Goal: Find specific page/section: Find specific page/section

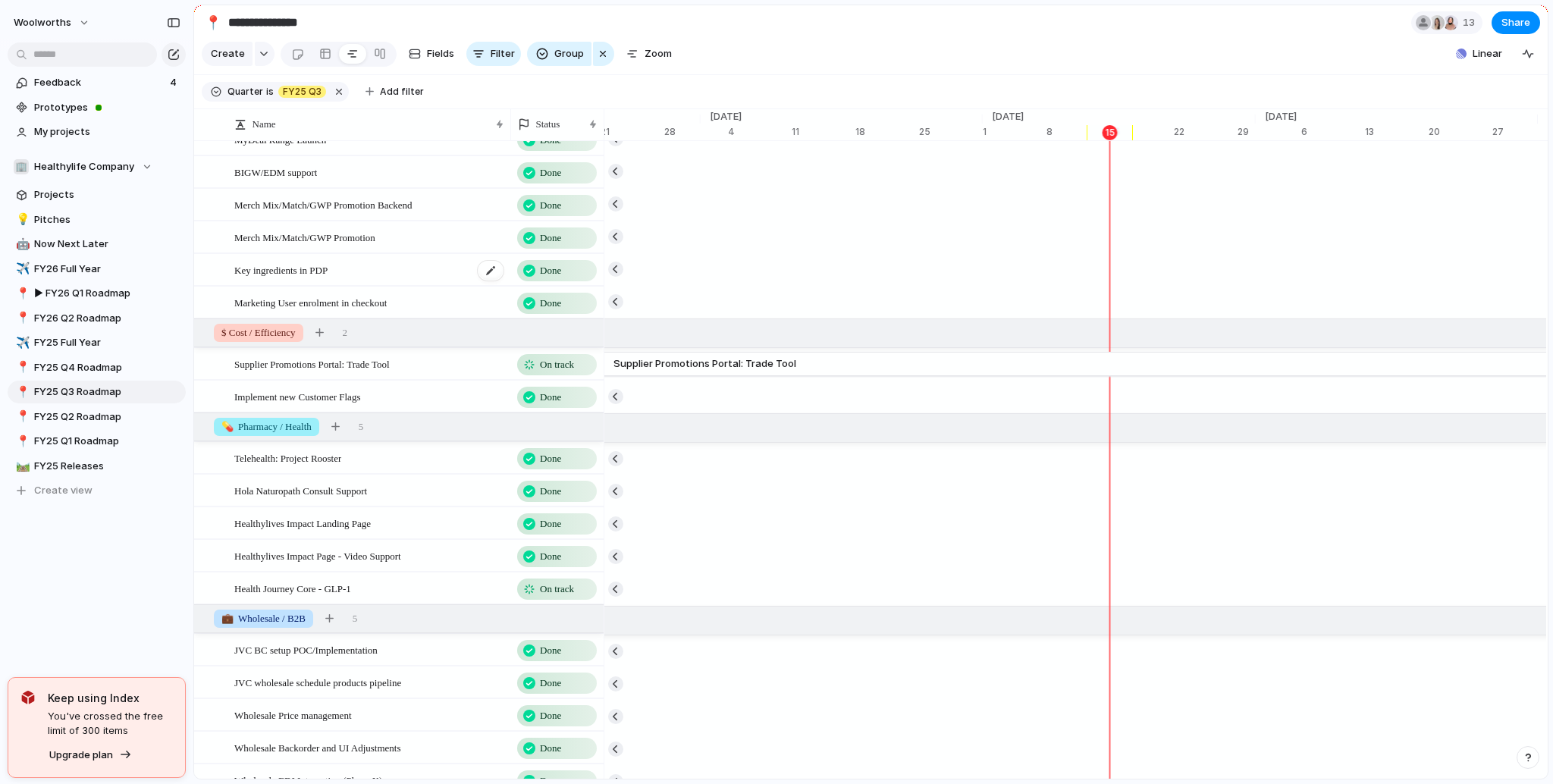
scroll to position [273, 0]
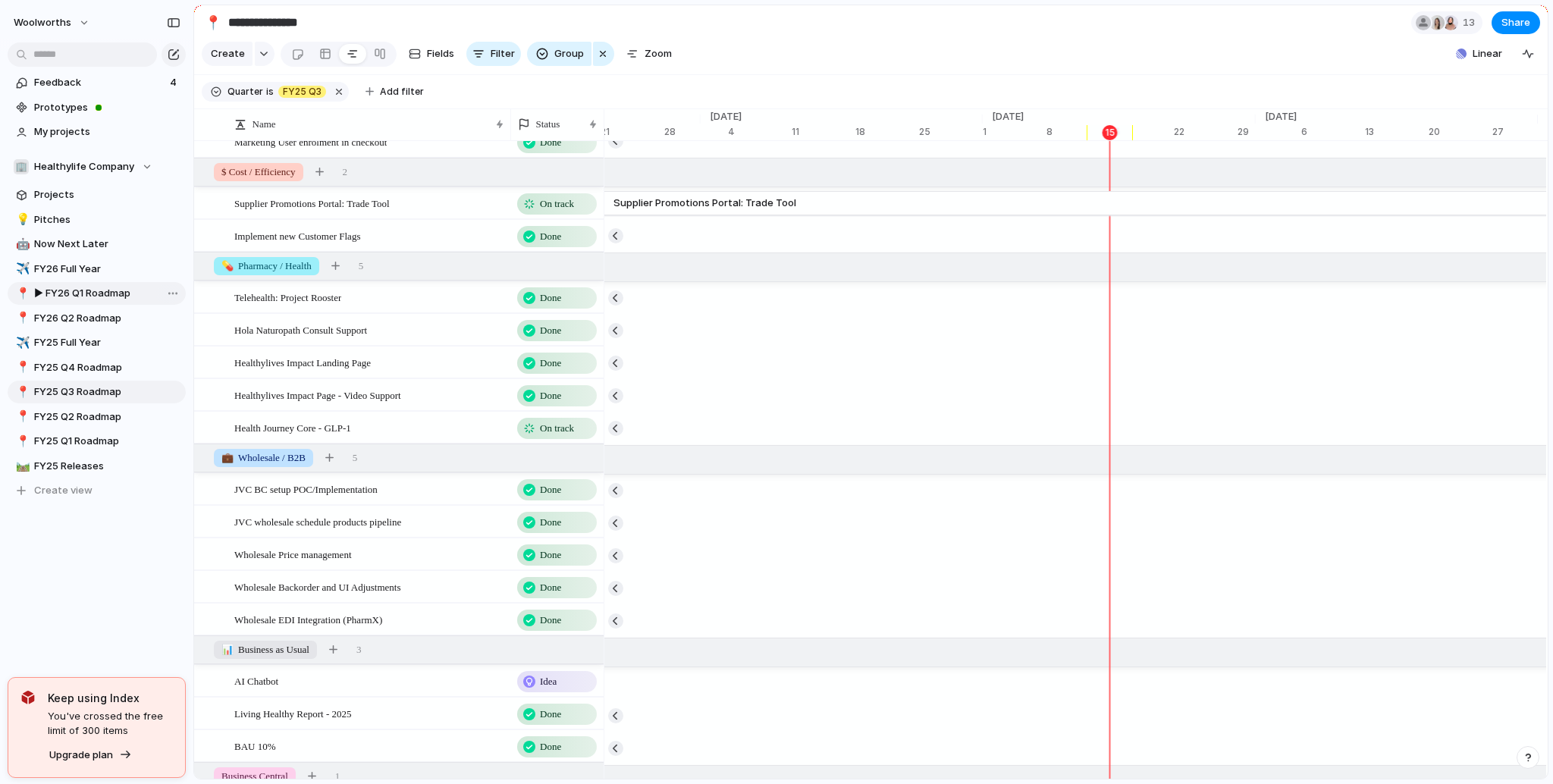
click at [111, 299] on span "▶︎ FY26 Q1 Roadmap" at bounding box center [107, 293] width 146 height 15
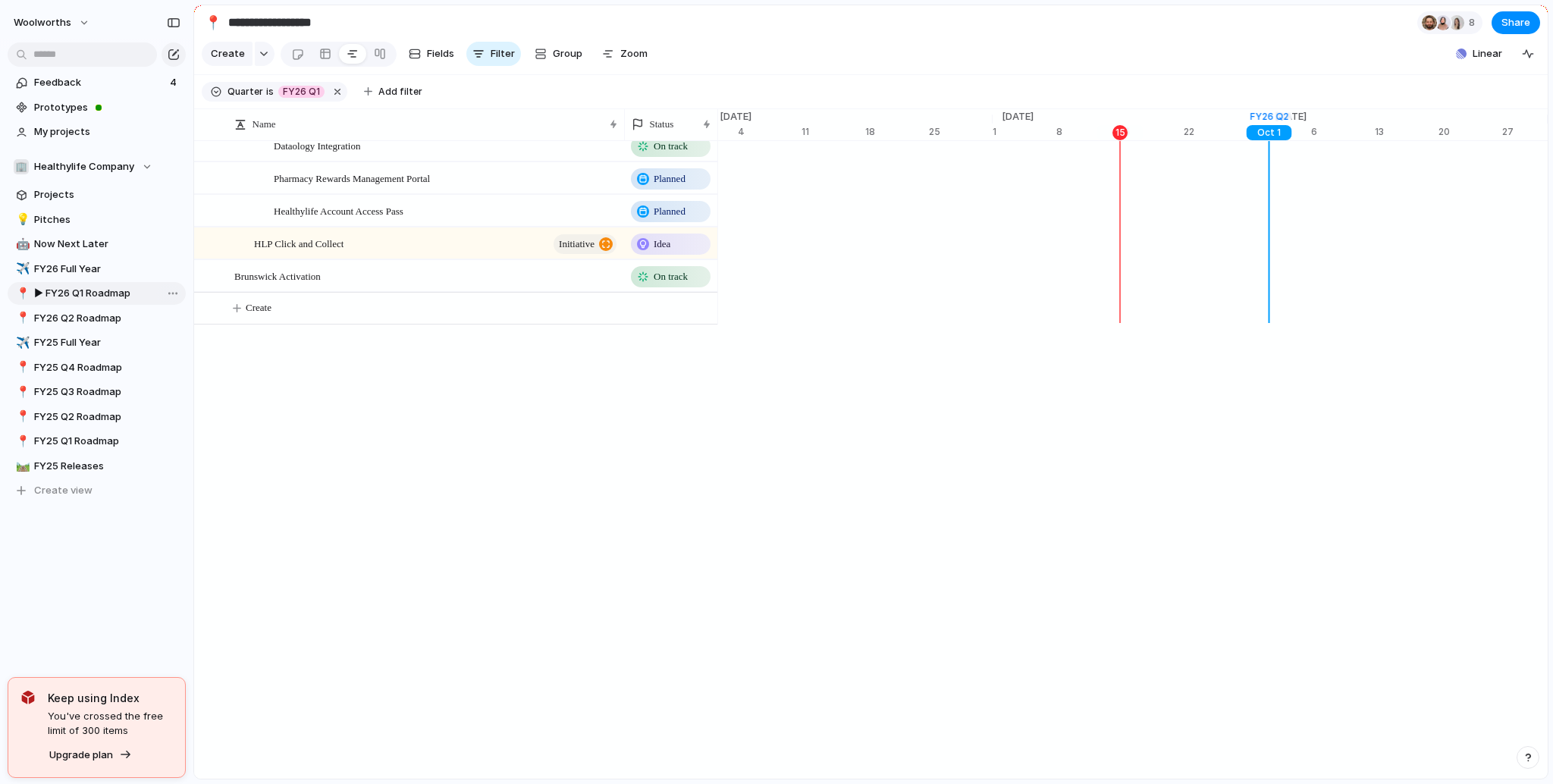
scroll to position [0, 9697]
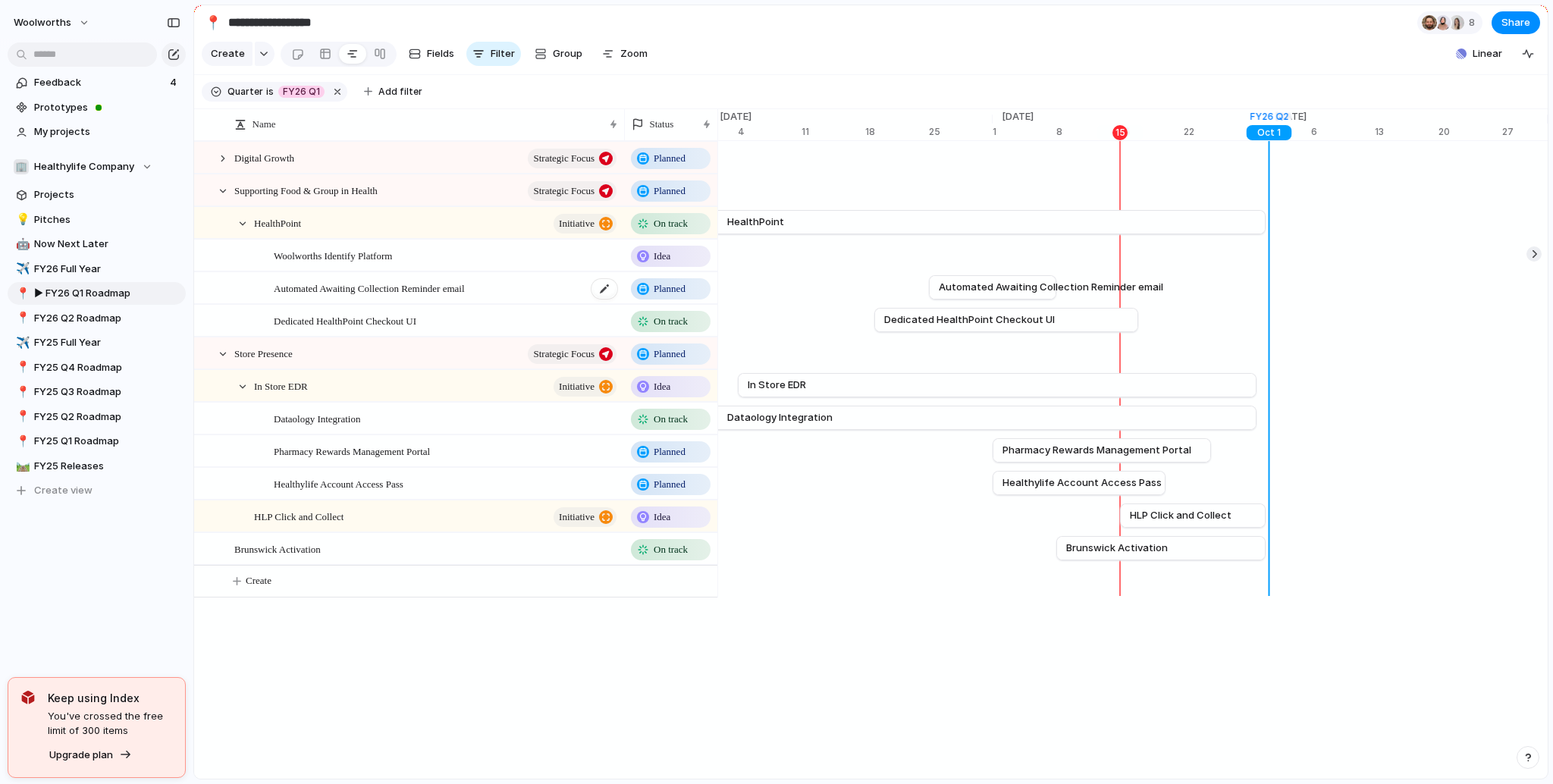
click at [405, 304] on div "Automated Awaiting Collection Reminder email" at bounding box center [447, 289] width 345 height 31
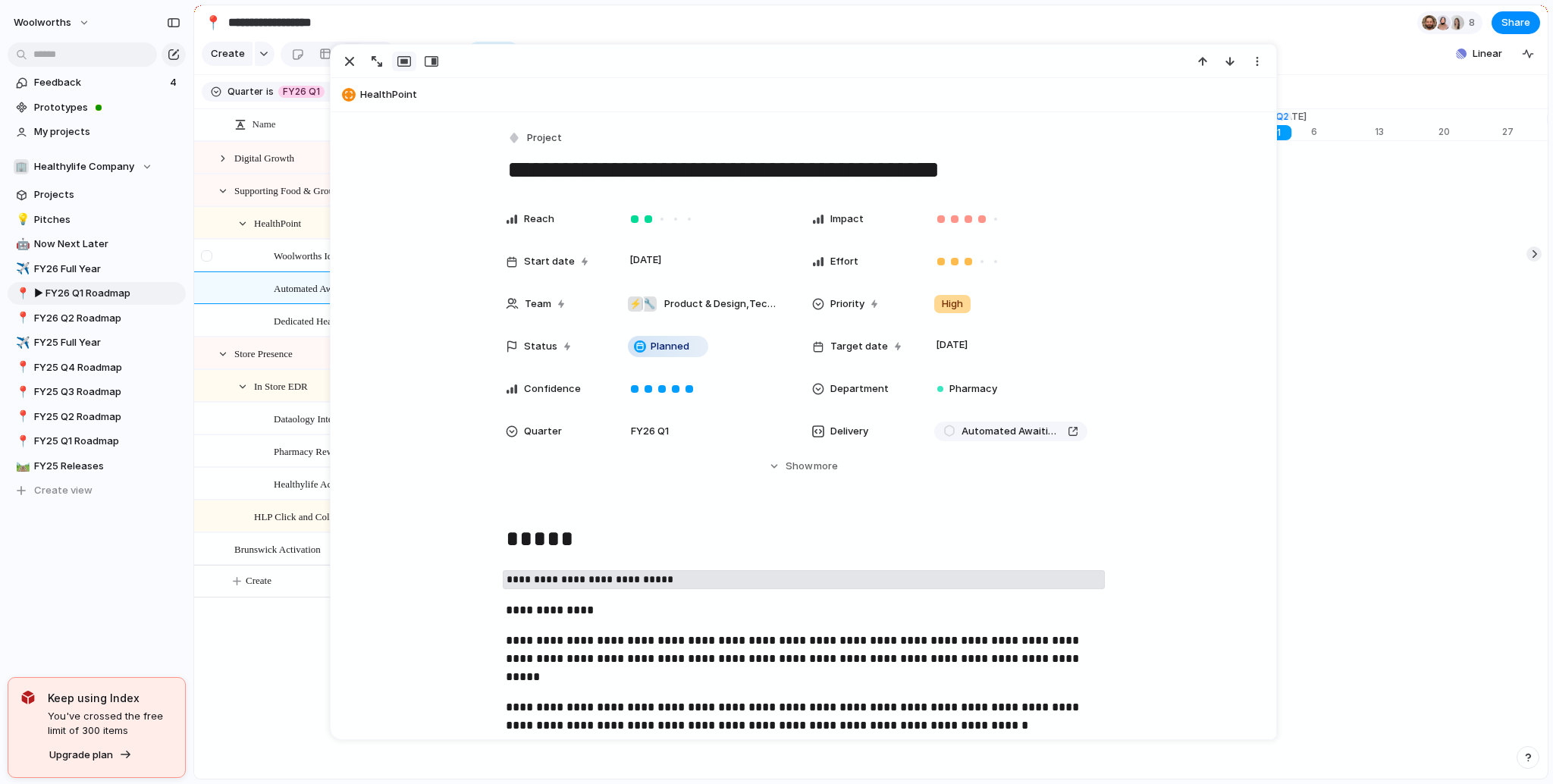
click at [209, 261] on div at bounding box center [206, 256] width 12 height 12
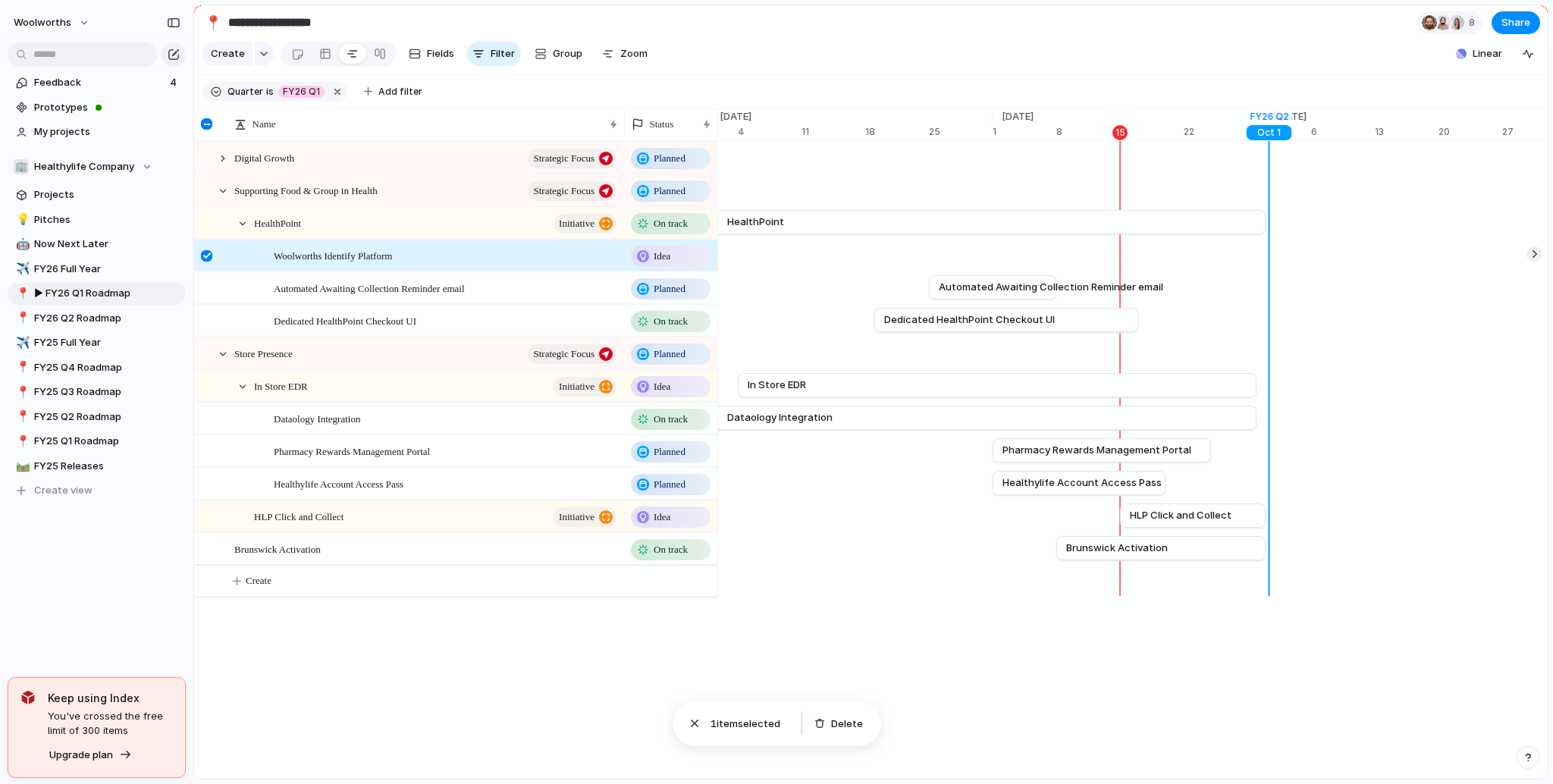
click at [209, 261] on div at bounding box center [206, 256] width 12 height 12
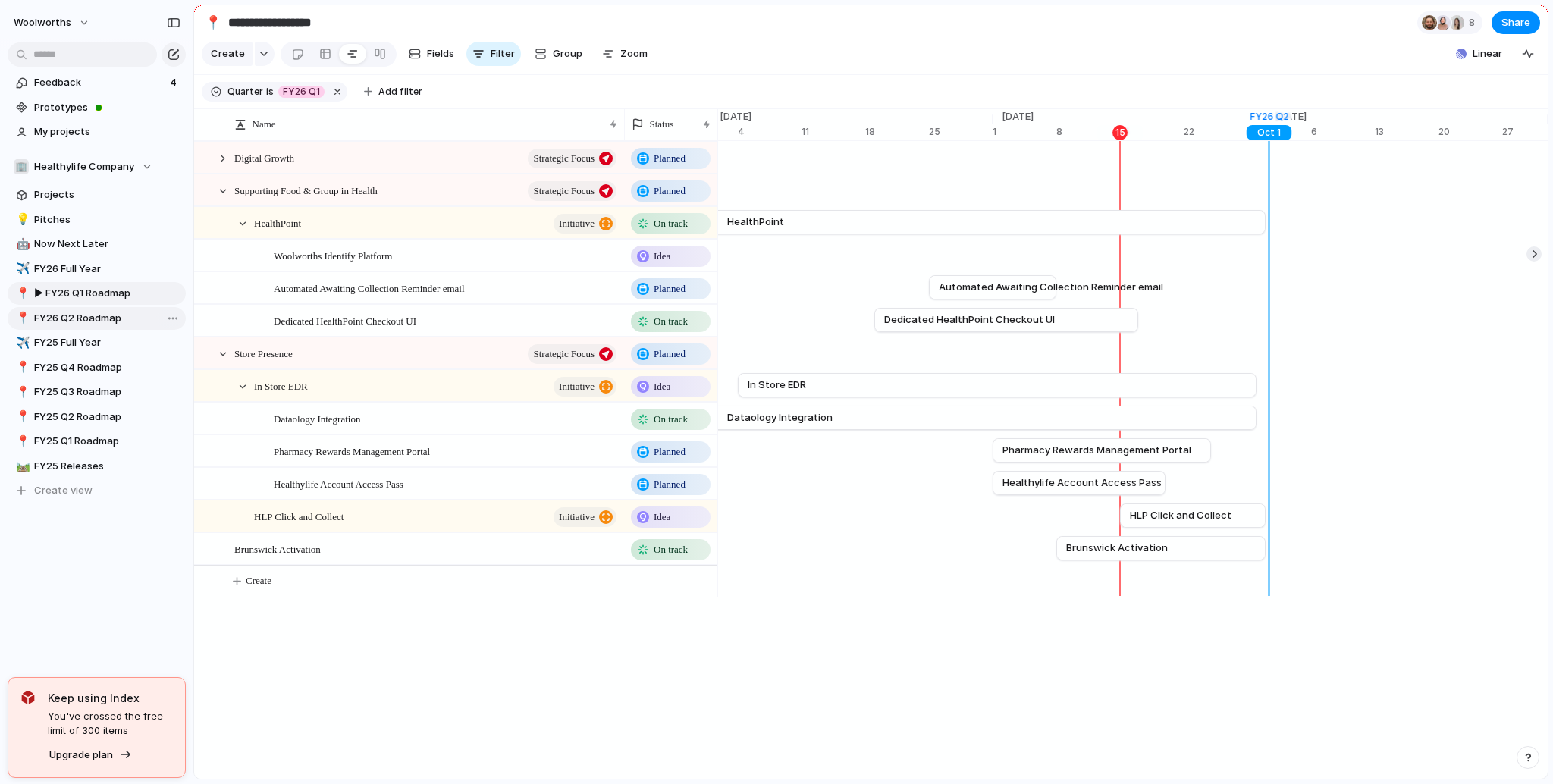
click at [108, 322] on span "FY26 Q2 Roadmap" at bounding box center [107, 318] width 146 height 15
type input "**********"
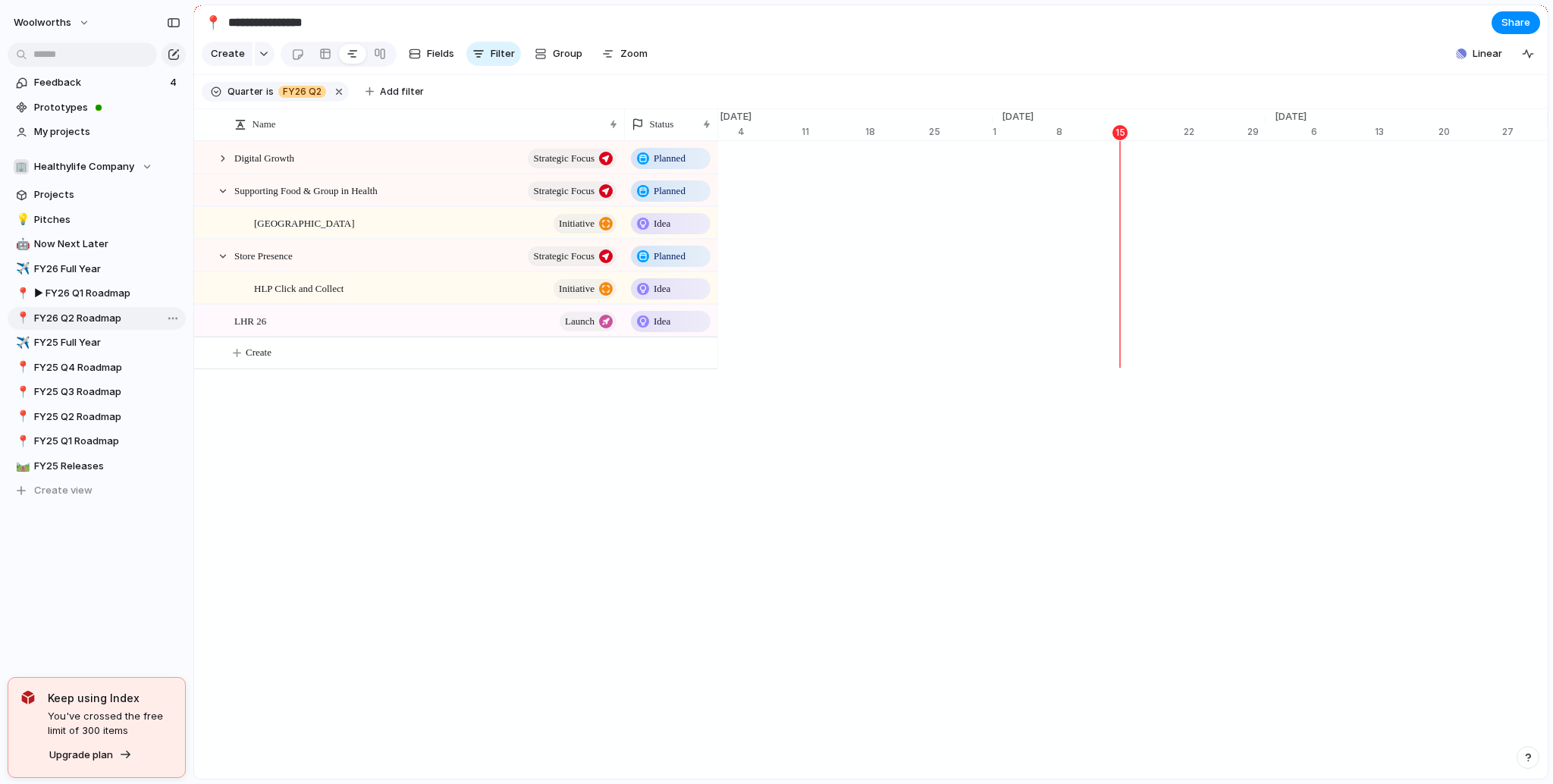
scroll to position [0, 9697]
click at [222, 165] on div at bounding box center [222, 158] width 14 height 14
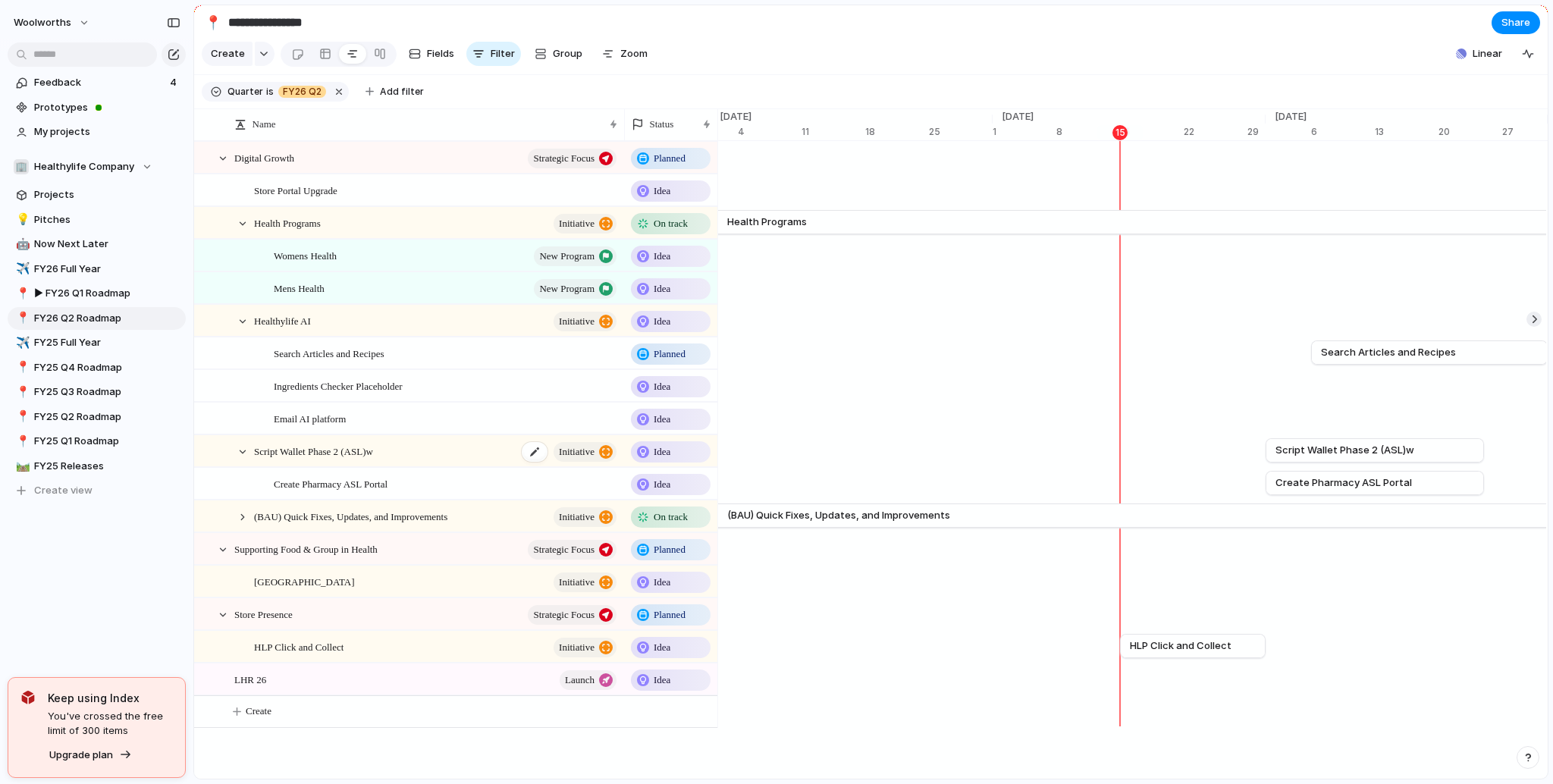
click at [373, 459] on span "Script Wallet Phase 2 (ASL)w" at bounding box center [313, 450] width 119 height 17
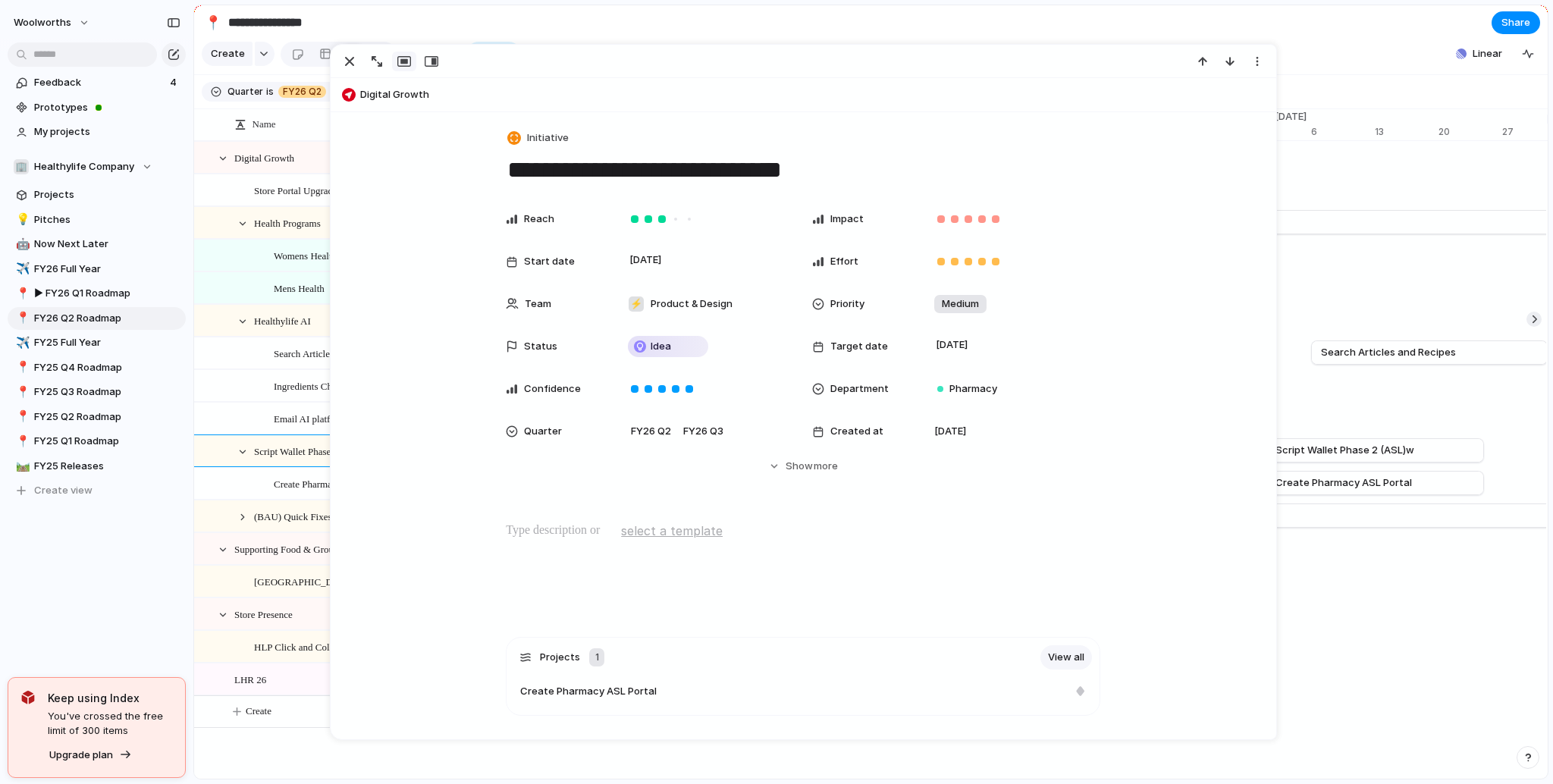
click at [834, 171] on textarea "**********" at bounding box center [802, 170] width 595 height 32
type textarea "**********"
click at [264, 368] on div "Search Articles and Recipes" at bounding box center [438, 354] width 369 height 31
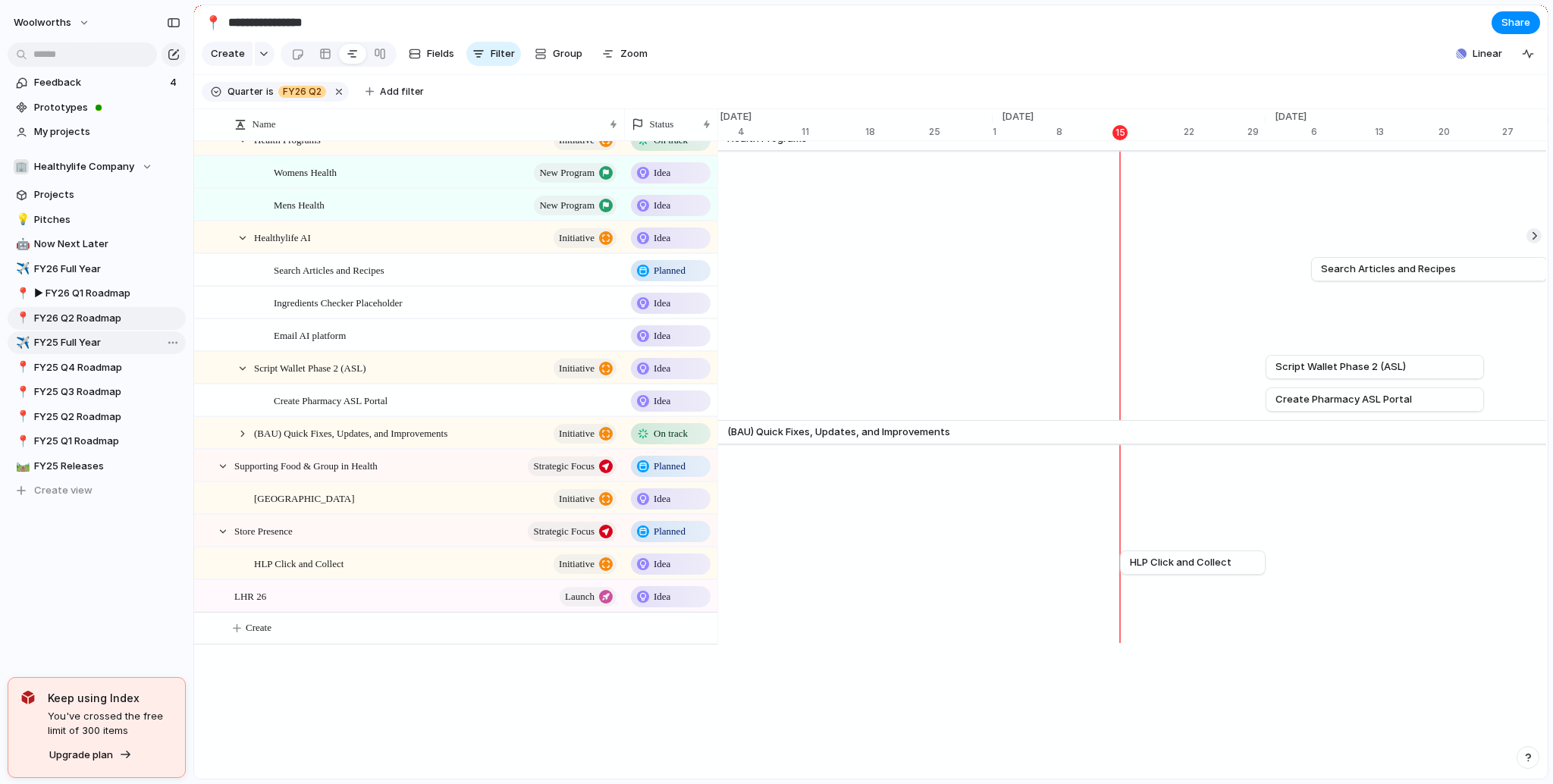
scroll to position [102, 0]
click at [89, 298] on span "▶︎ FY26 Q1 Roadmap" at bounding box center [107, 293] width 146 height 15
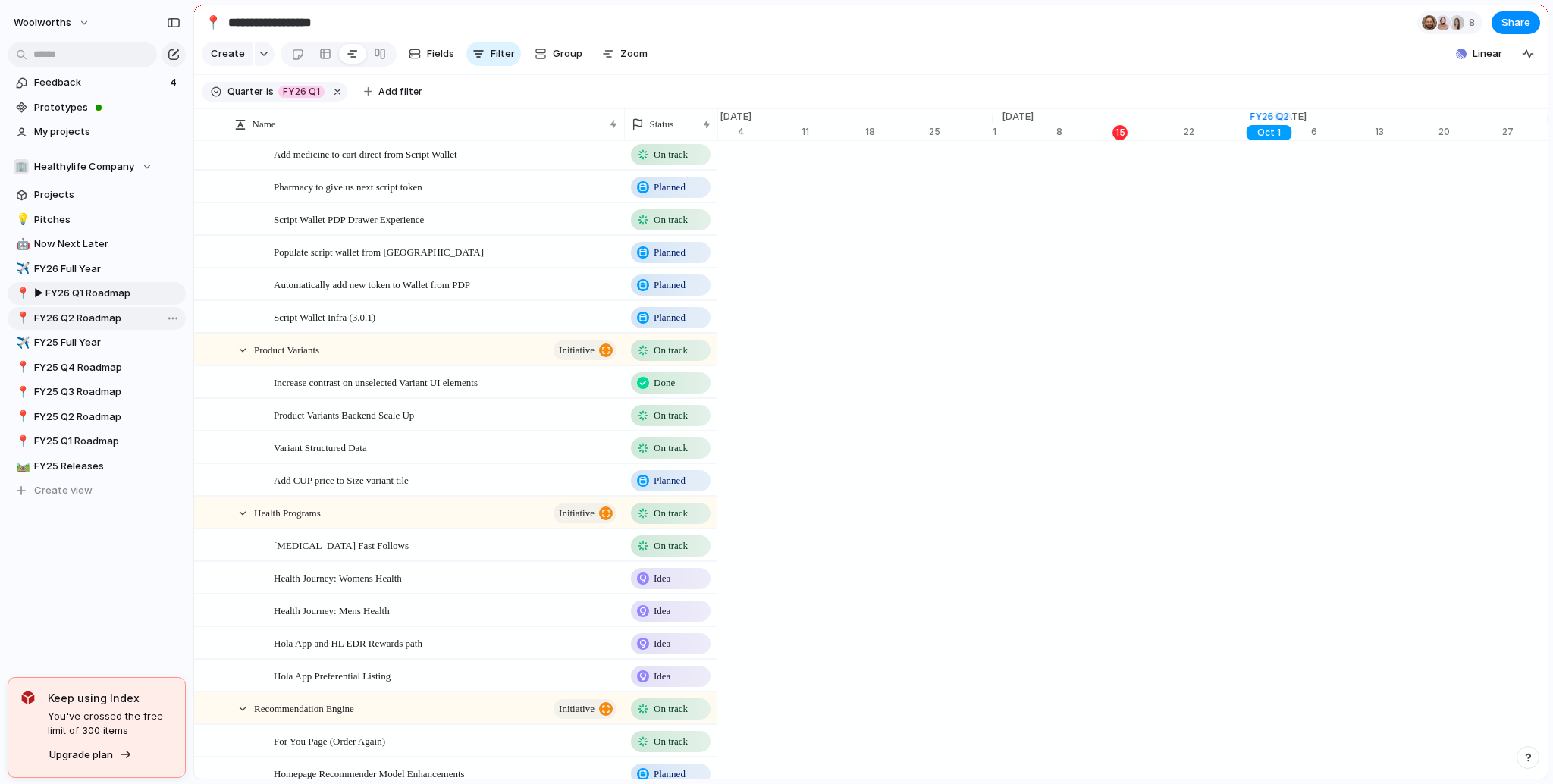
scroll to position [0, 9697]
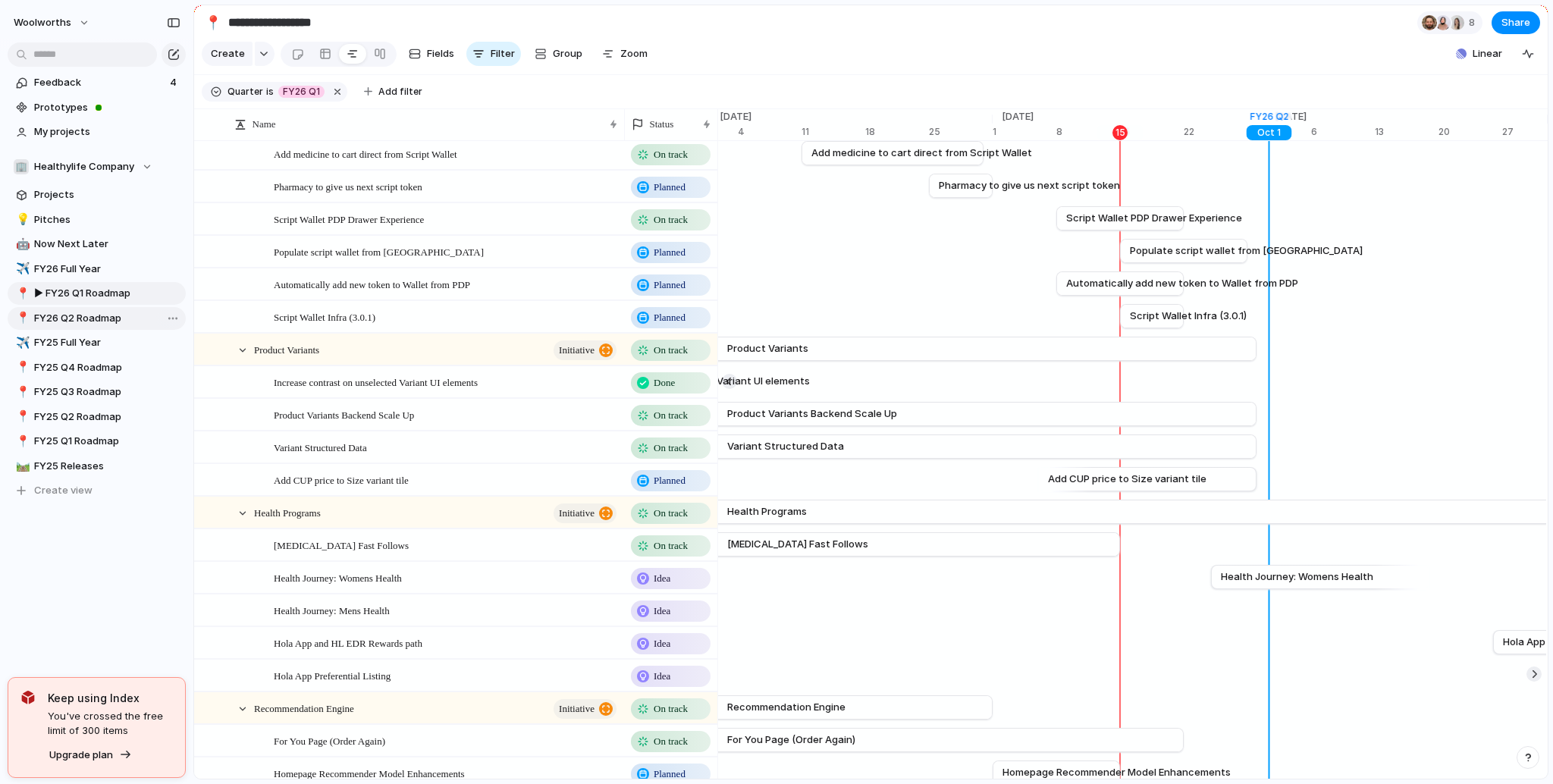
click at [85, 318] on span "FY26 Q2 Roadmap" at bounding box center [107, 318] width 146 height 15
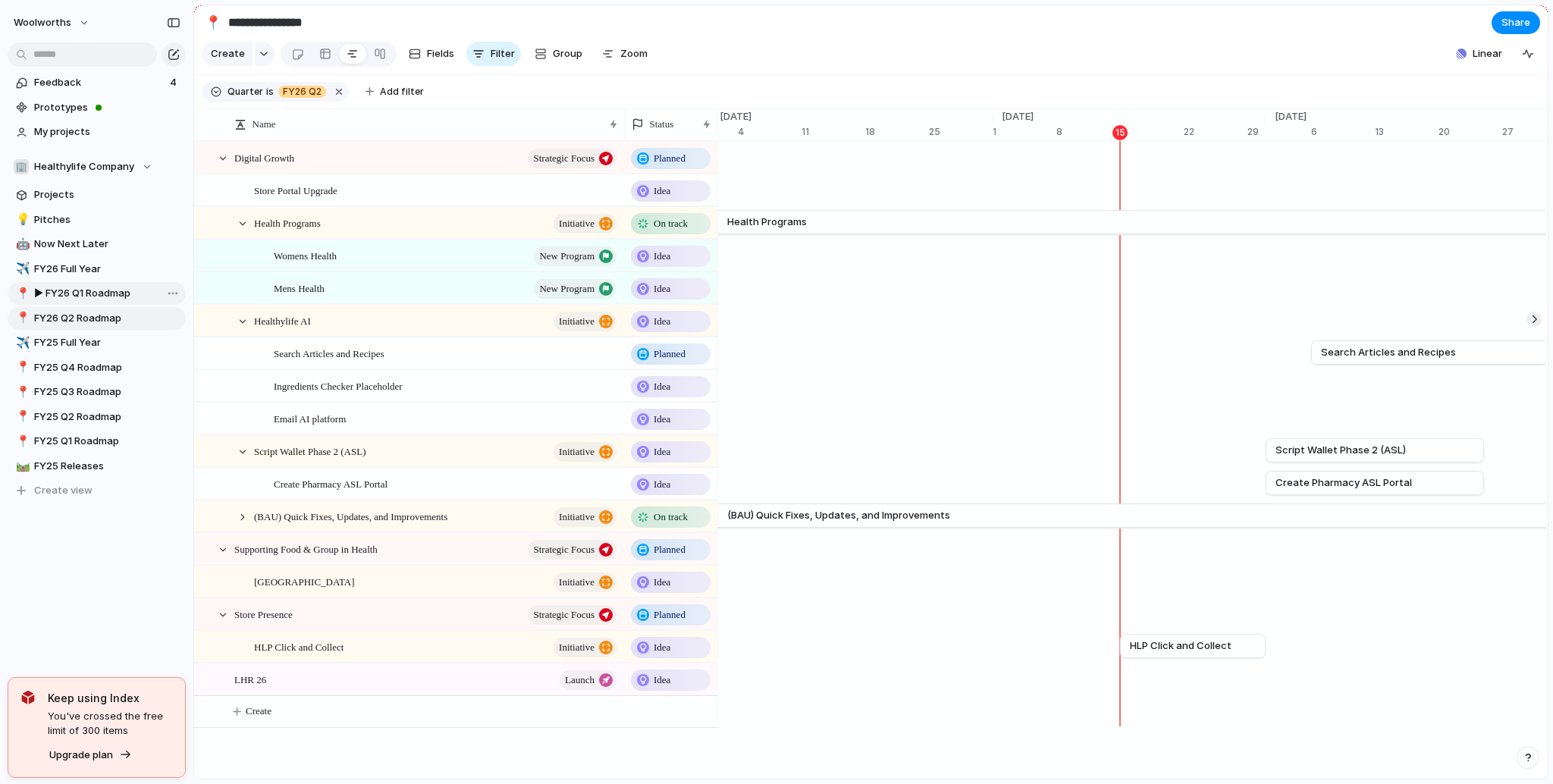
click at [93, 300] on span "▶︎ FY26 Q1 Roadmap" at bounding box center [107, 293] width 146 height 15
type input "**********"
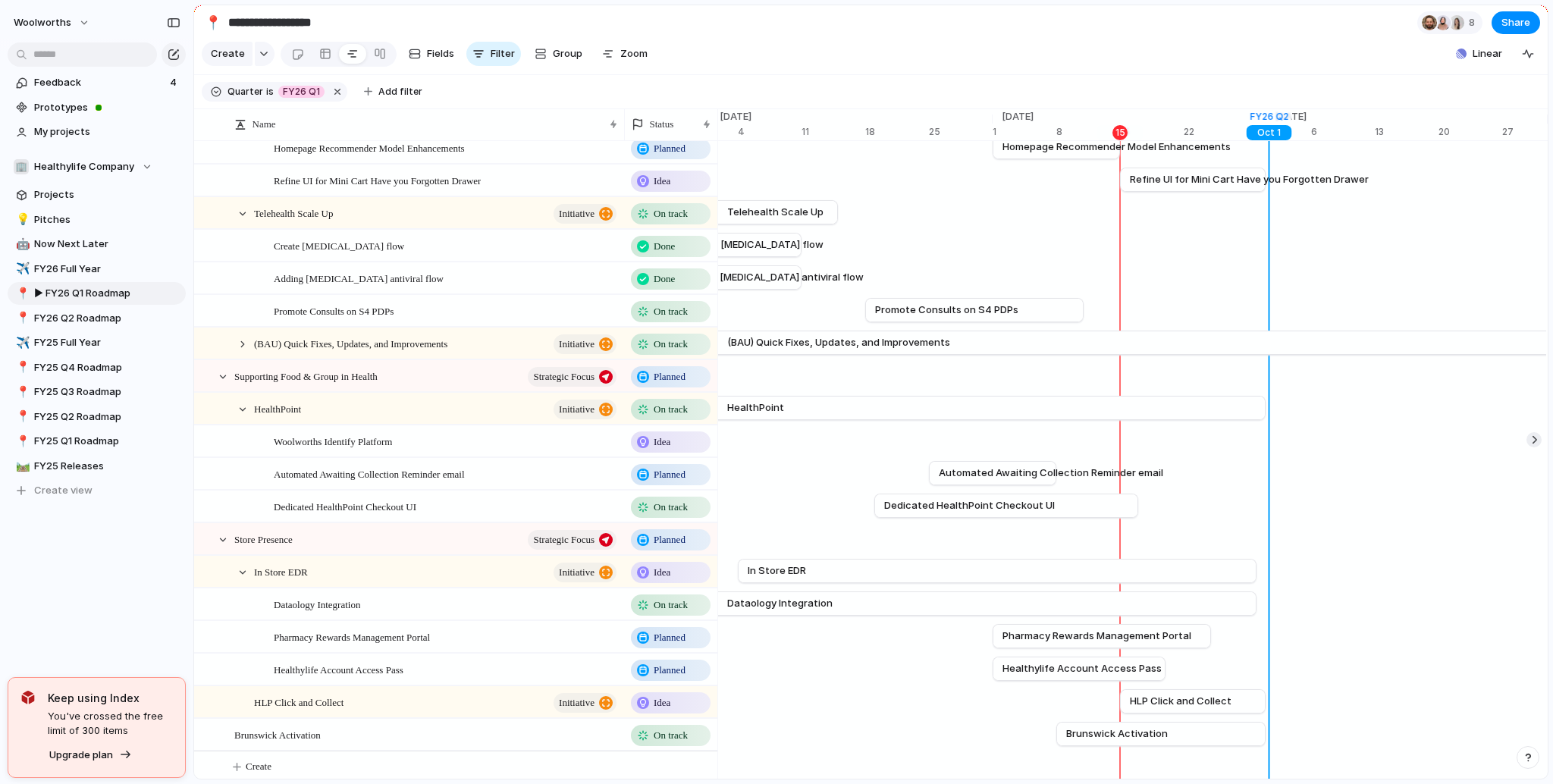
scroll to position [728, 0]
click at [955, 513] on span "Dedicated HealthPoint Checkout UI" at bounding box center [969, 505] width 171 height 15
click at [896, 513] on span "Dedicated HealthPoint Checkout UI" at bounding box center [969, 505] width 171 height 15
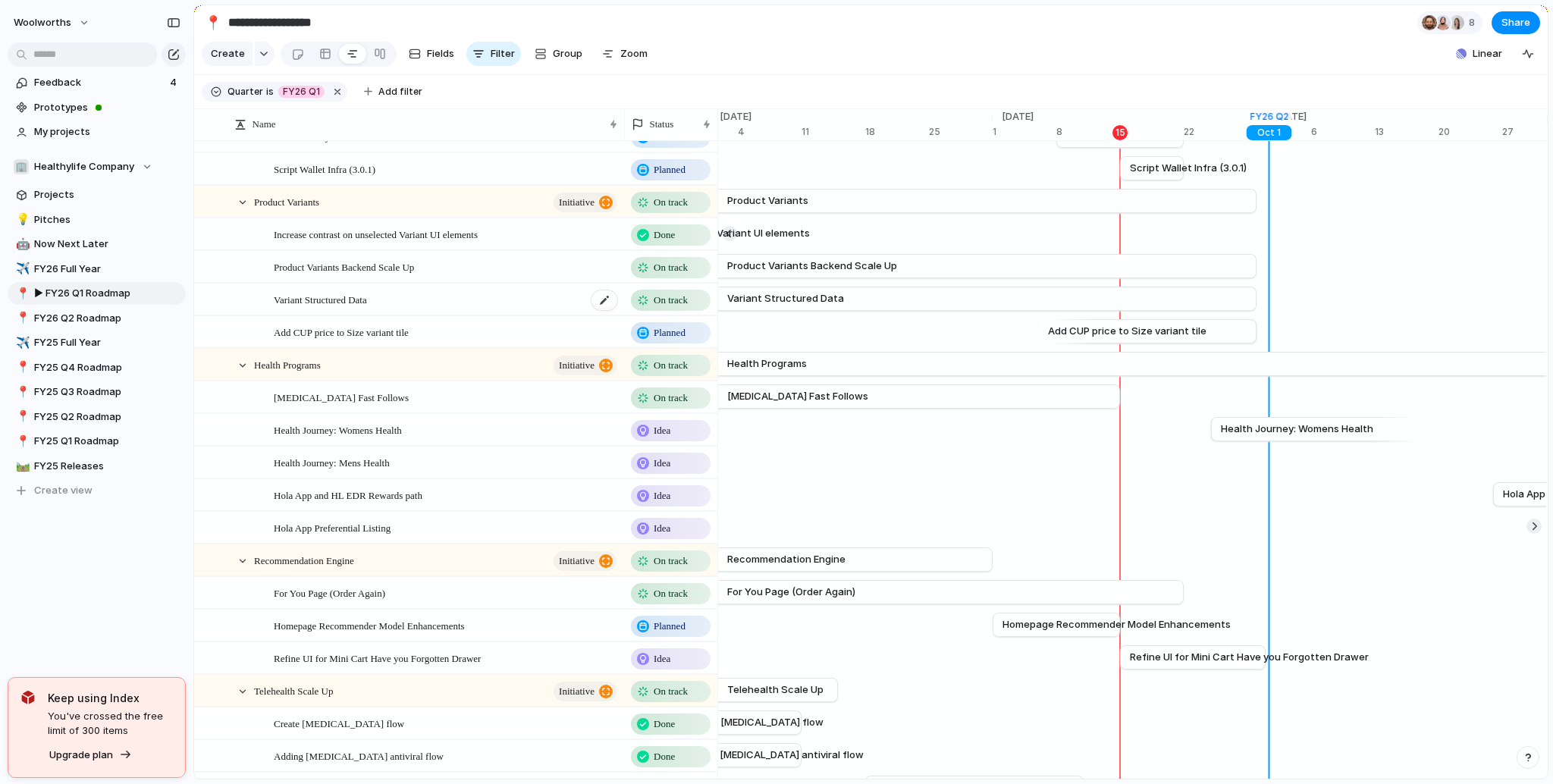
scroll to position [249, 0]
